Goal: Find specific fact: Find specific fact

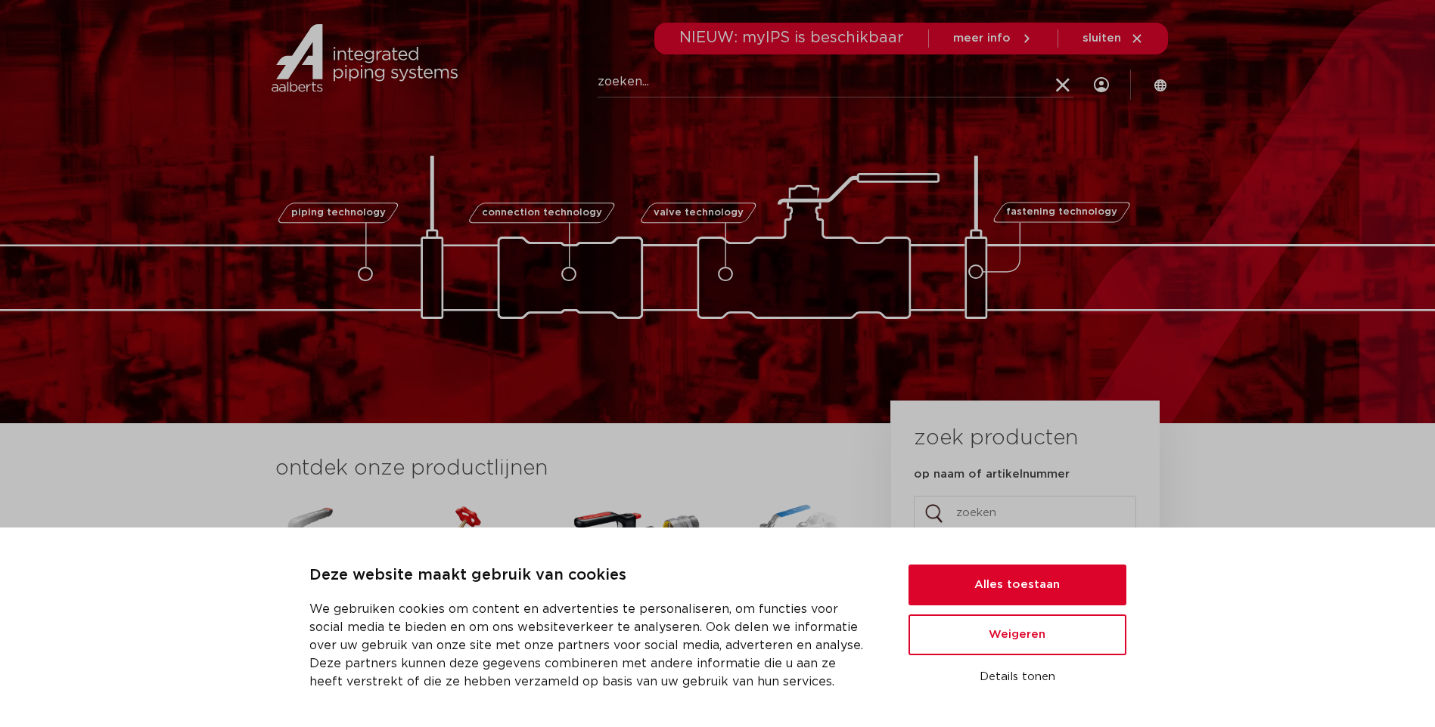
click at [781, 62] on div "Zoeken NIEUW: myIPS is beschikbaar meer info sluiten producten markten toepassi…" at bounding box center [815, 57] width 703 height 115
click at [786, 75] on input "Zoeken" at bounding box center [835, 82] width 476 height 30
paste input "123460519"
type input "123460519"
click button "Zoeken" at bounding box center [0, 0] width 0 height 0
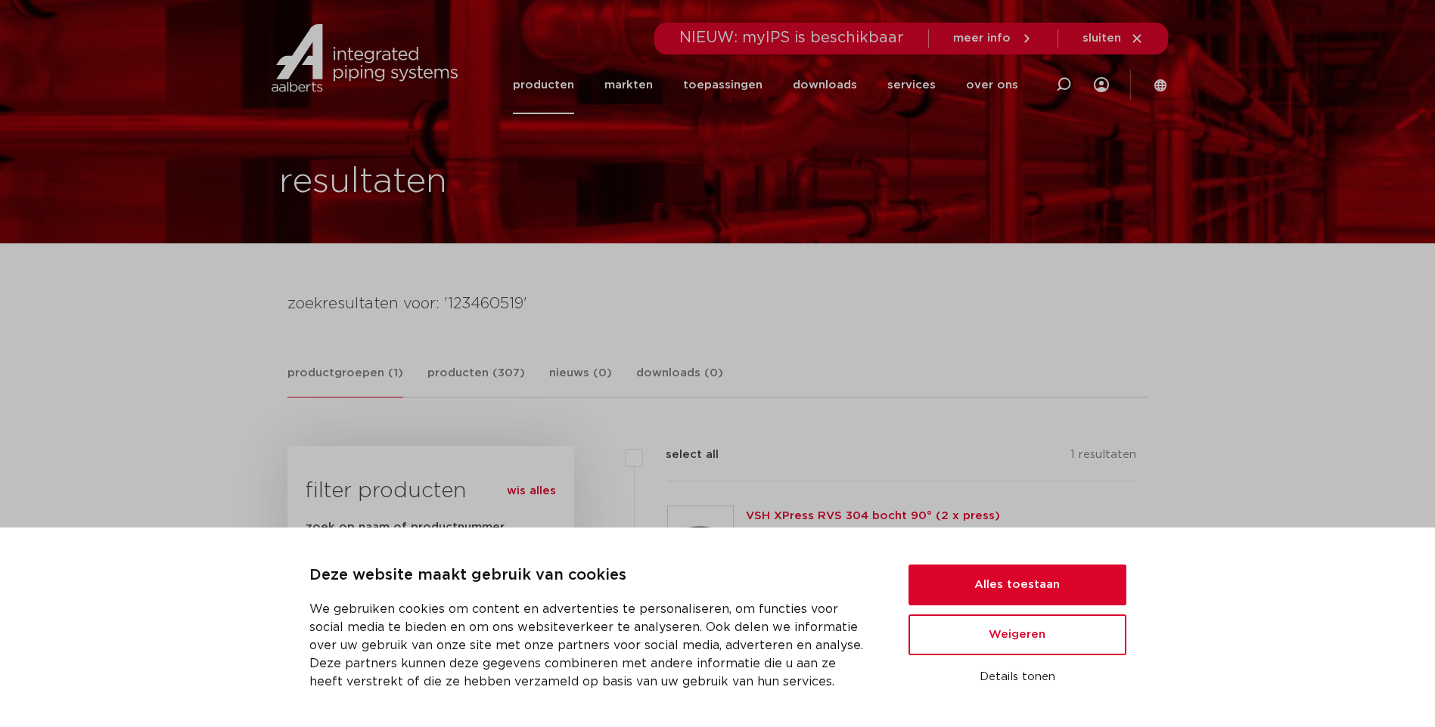
scroll to position [151, 0]
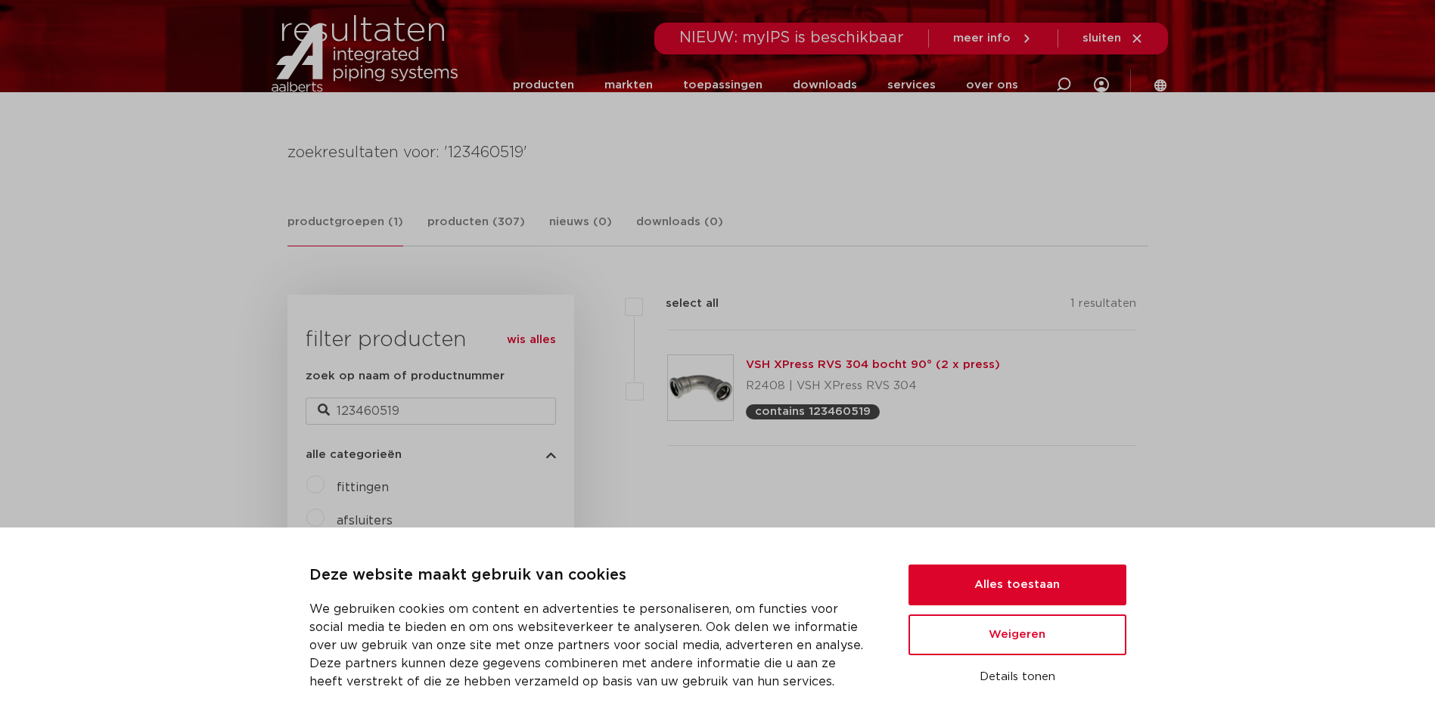
click at [814, 364] on link "VSH XPress RVS 304 bocht 90° (2 x press)" at bounding box center [873, 364] width 254 height 11
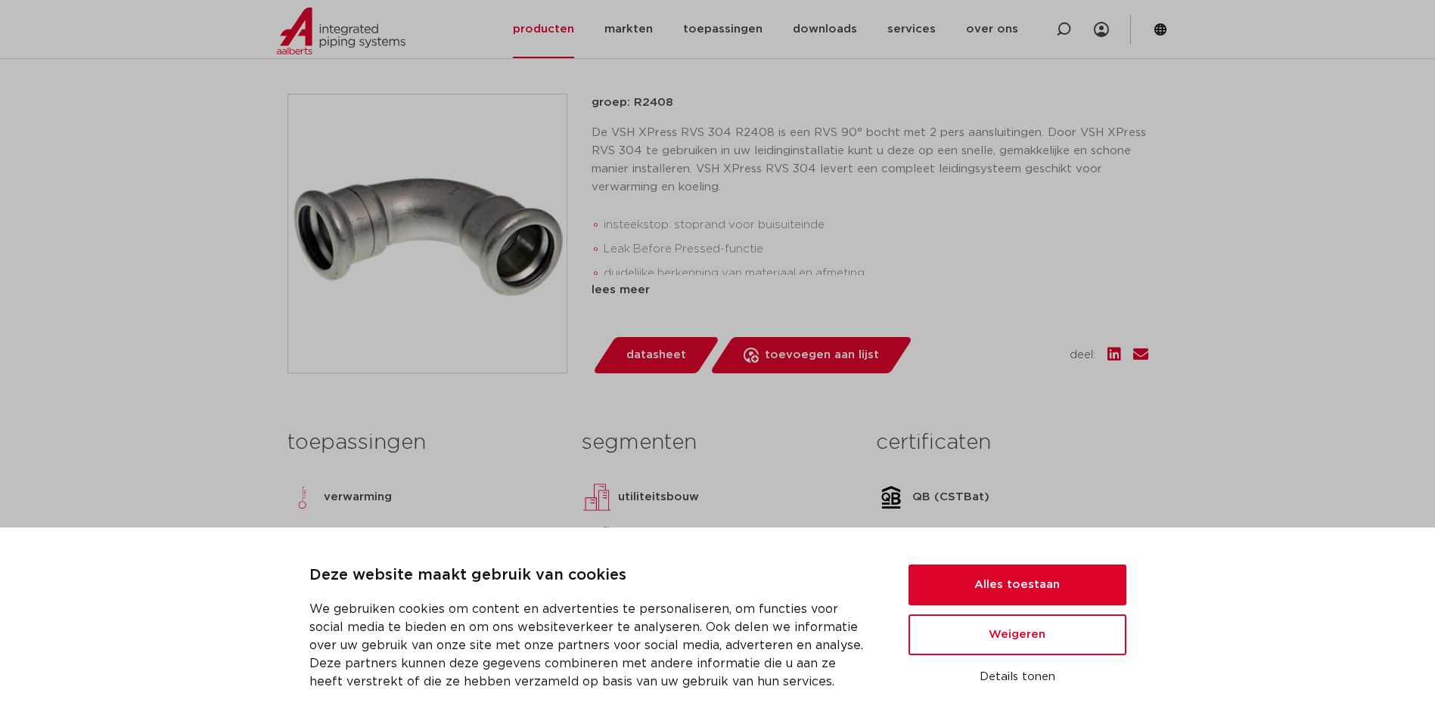
scroll to position [681, 0]
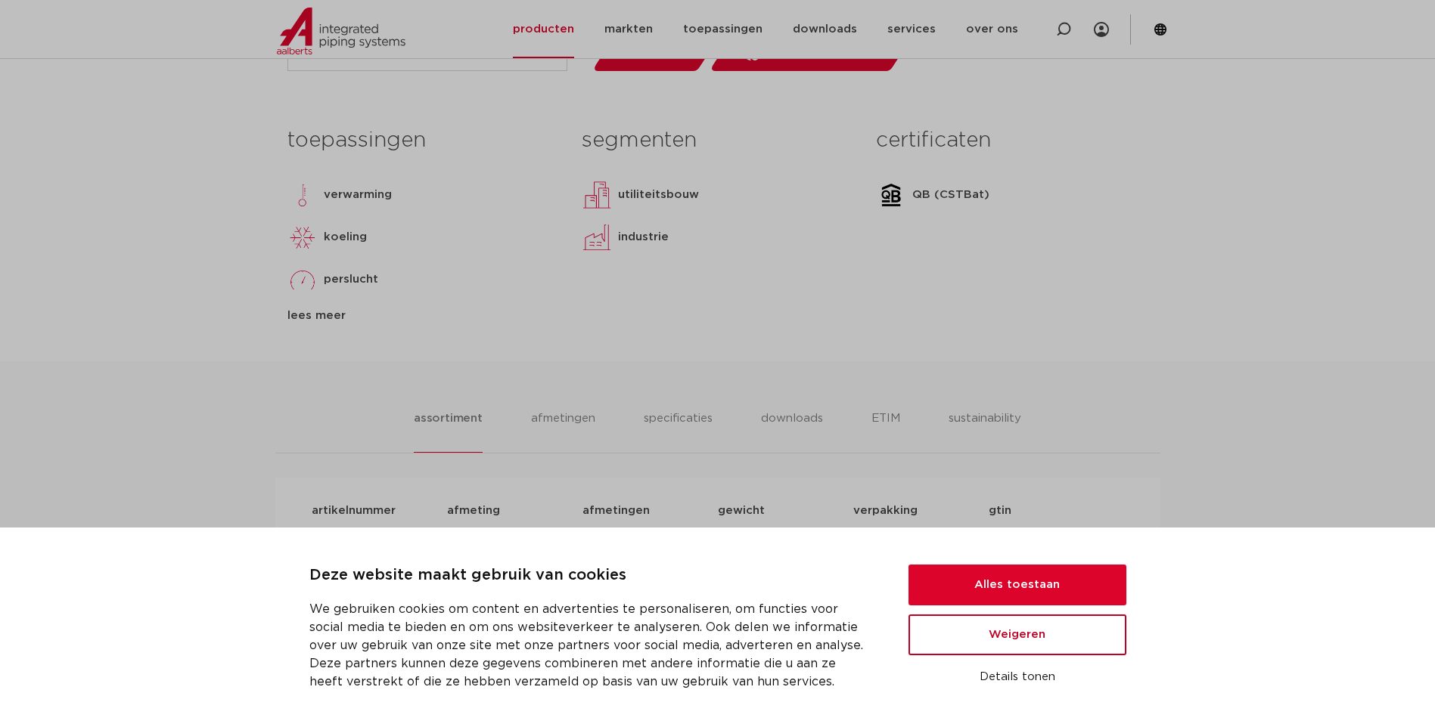
click at [1013, 628] on button "Weigeren" at bounding box center [1017, 635] width 218 height 41
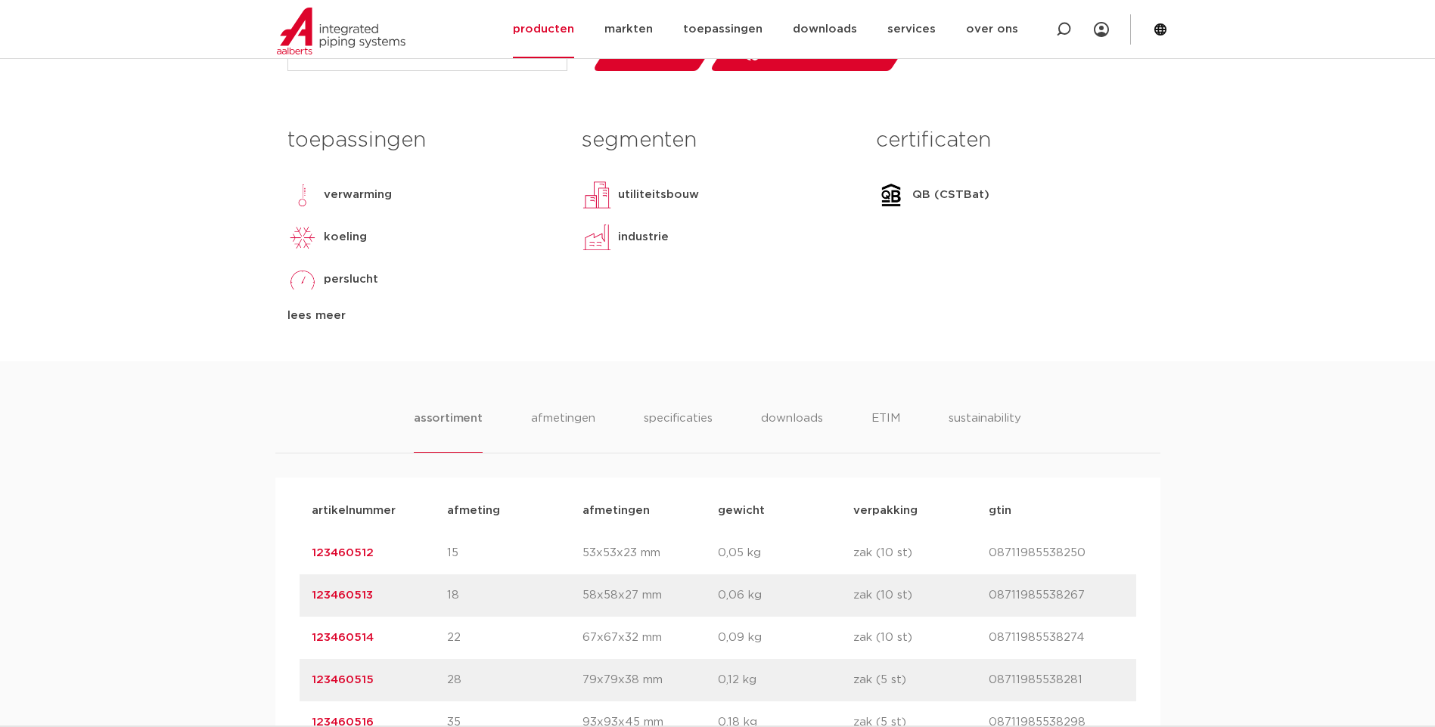
scroll to position [983, 0]
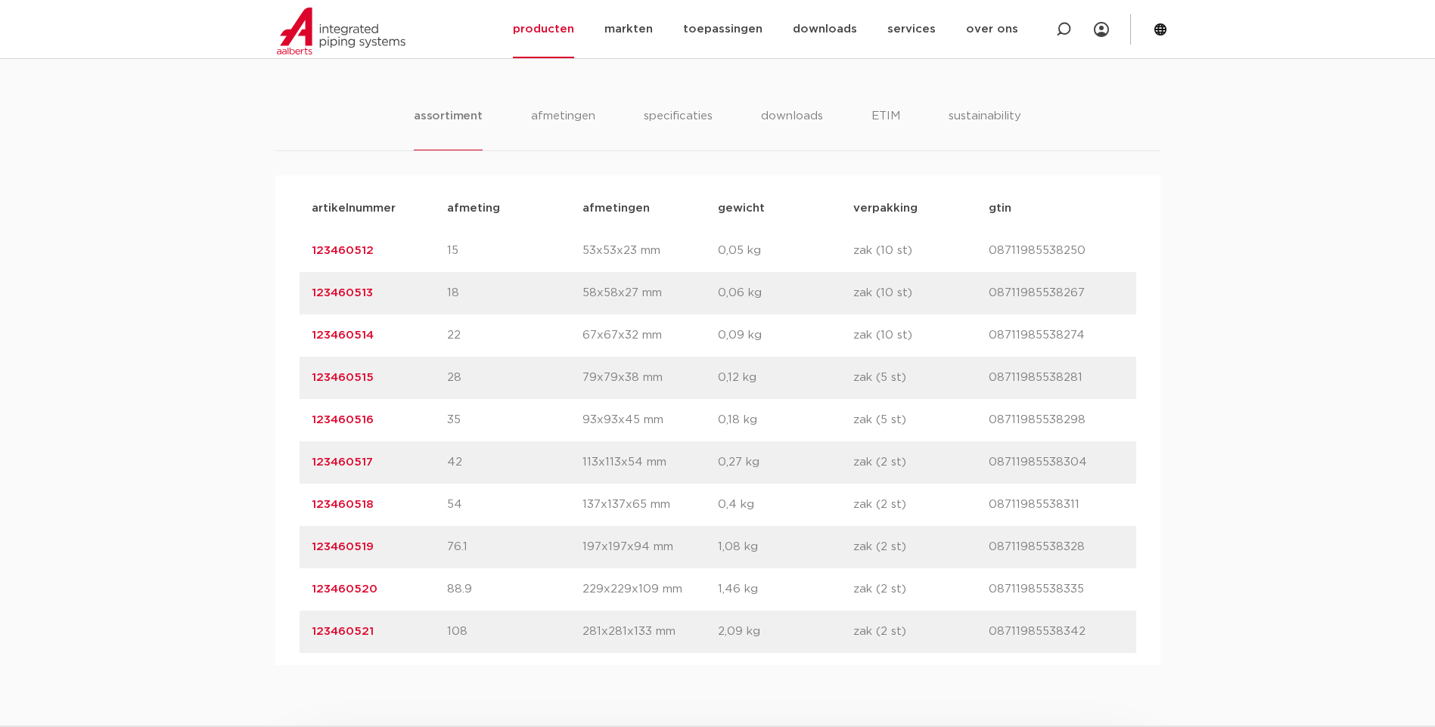
click at [358, 546] on link "123460519" at bounding box center [343, 546] width 62 height 11
